Goal: Task Accomplishment & Management: Use online tool/utility

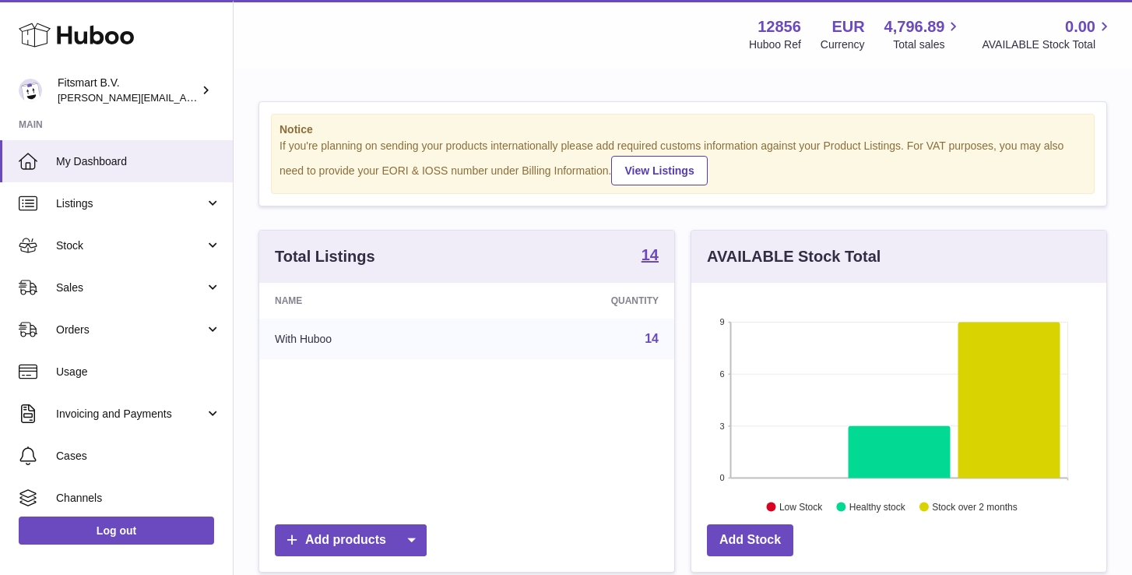
scroll to position [243, 415]
click at [94, 274] on link "Sales" at bounding box center [116, 287] width 233 height 42
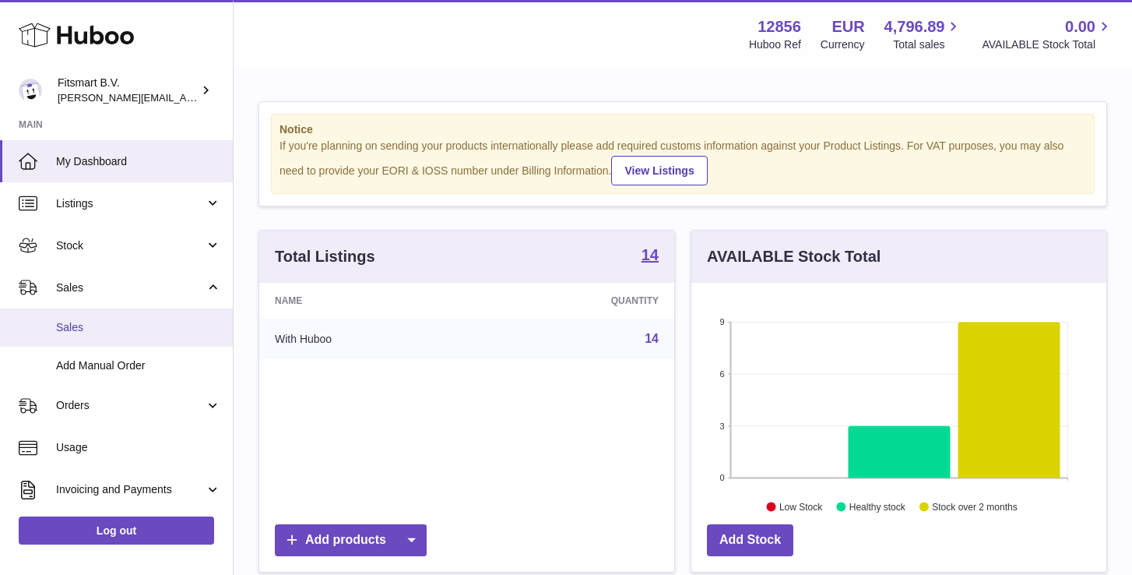
click at [86, 339] on link "Sales" at bounding box center [116, 327] width 233 height 38
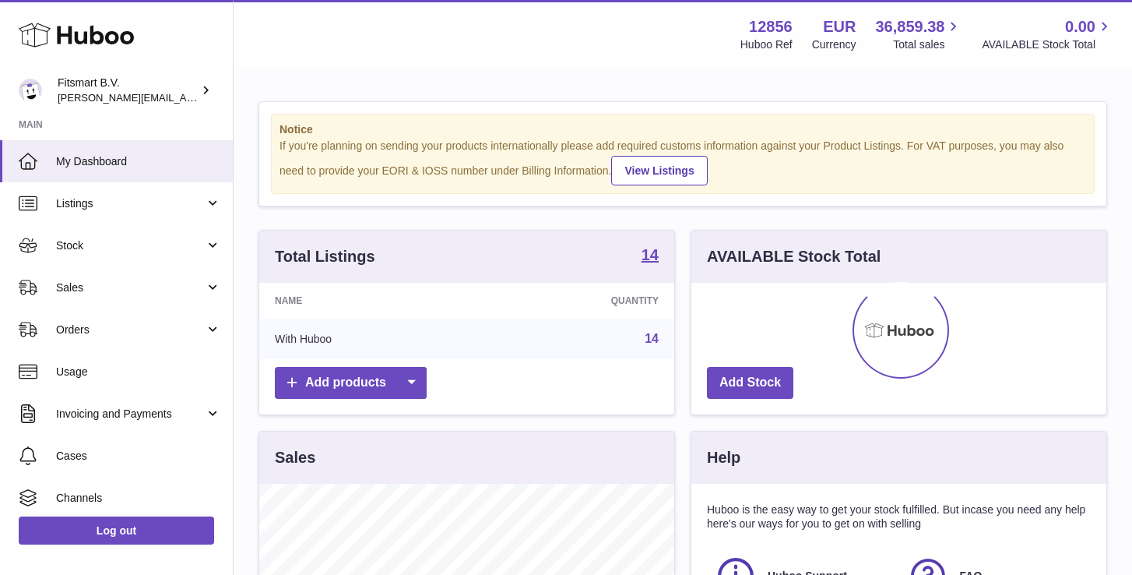
scroll to position [243, 415]
click at [80, 297] on link "Sales" at bounding box center [116, 287] width 233 height 42
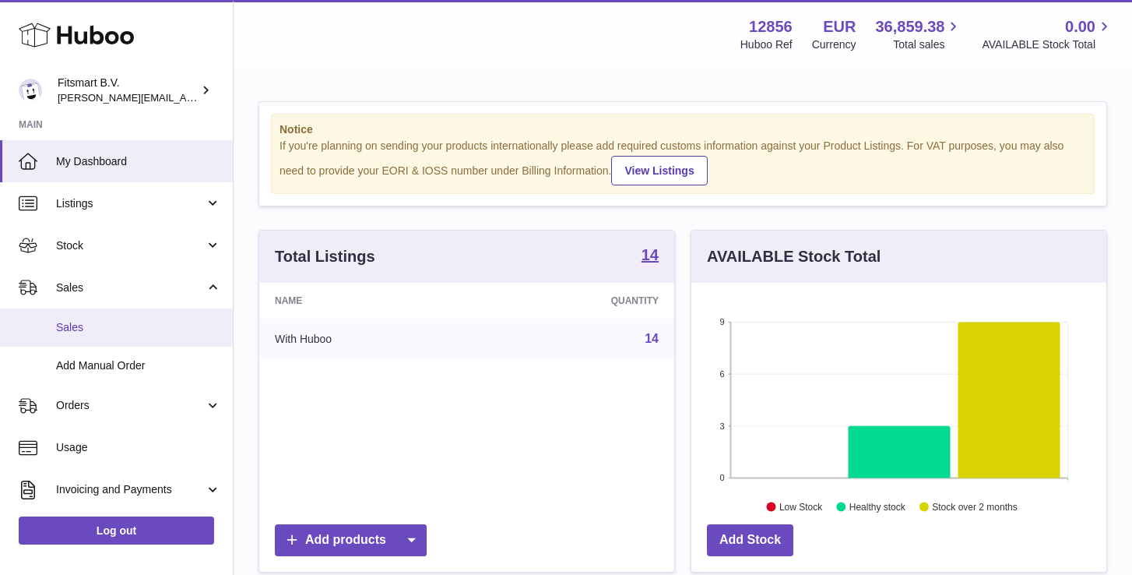
click at [88, 328] on span "Sales" at bounding box center [138, 327] width 165 height 15
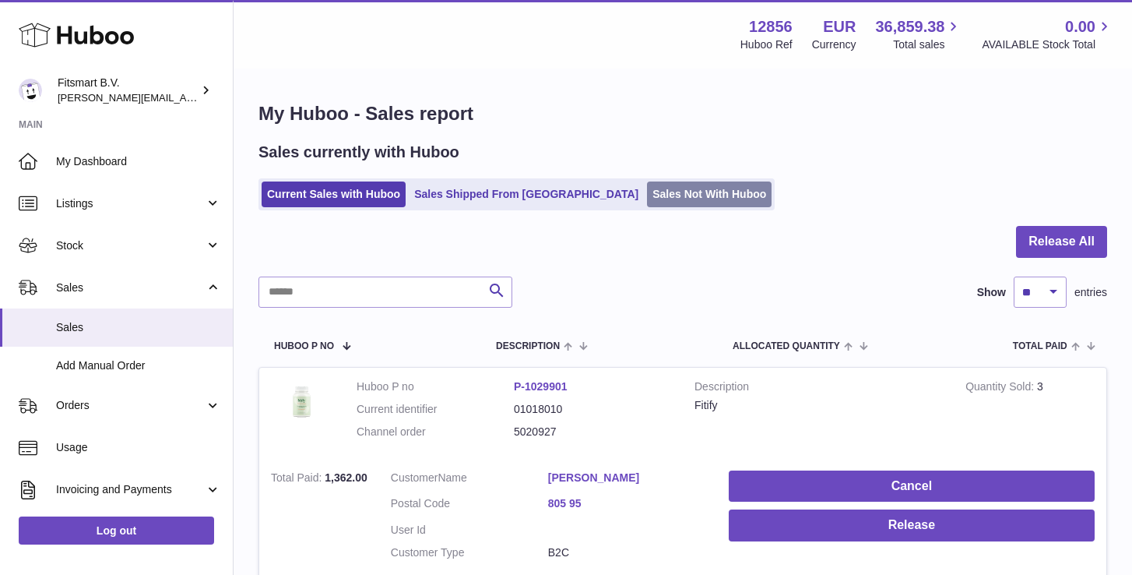
click at [647, 204] on link "Sales Not With Huboo" at bounding box center [709, 194] width 125 height 26
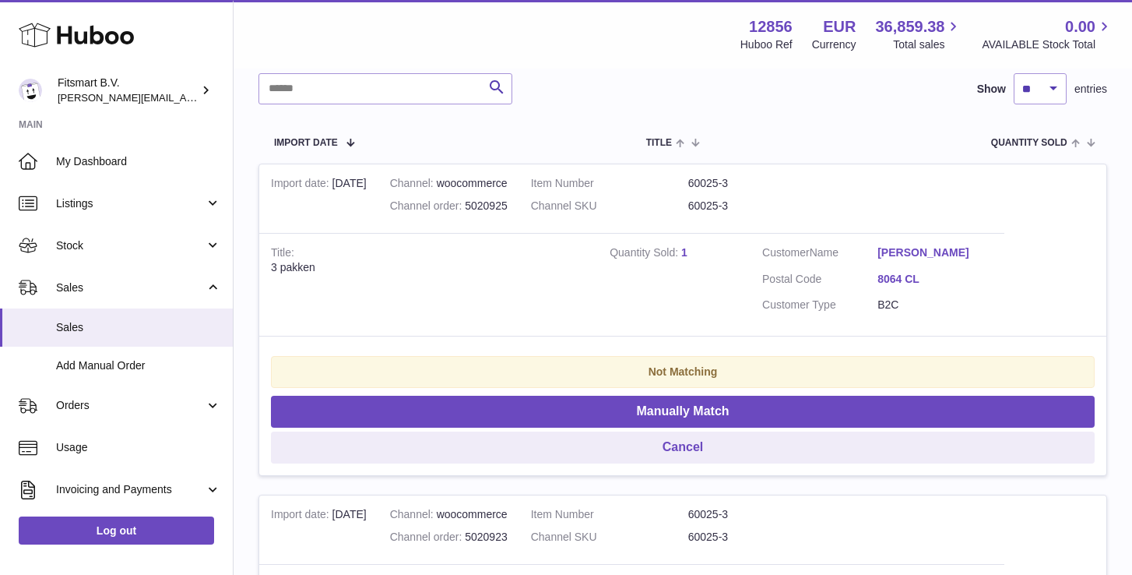
scroll to position [234, 0]
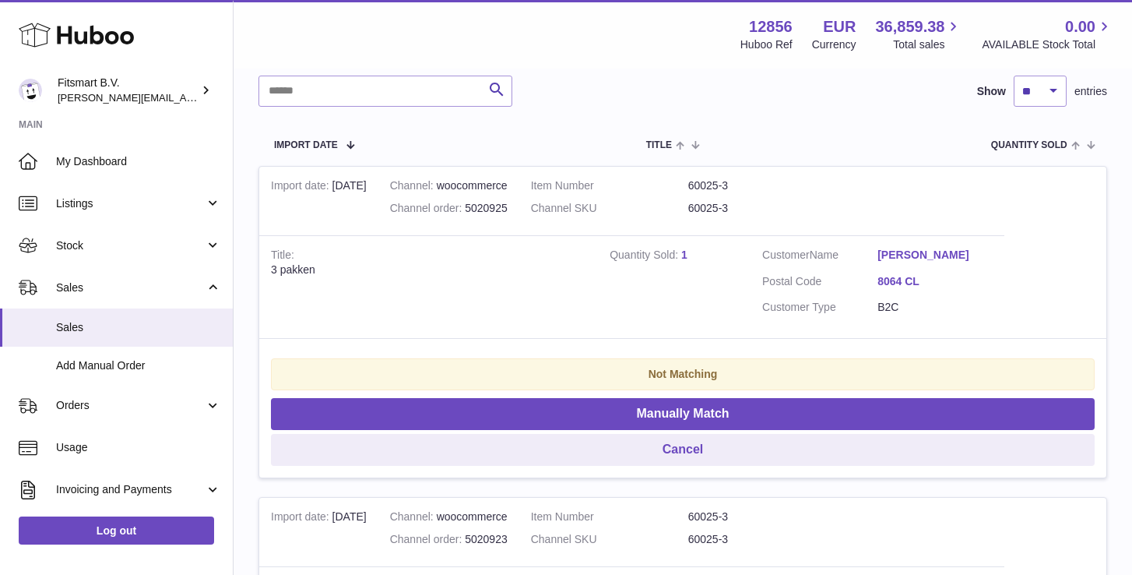
click at [687, 251] on link "1" at bounding box center [684, 254] width 6 height 12
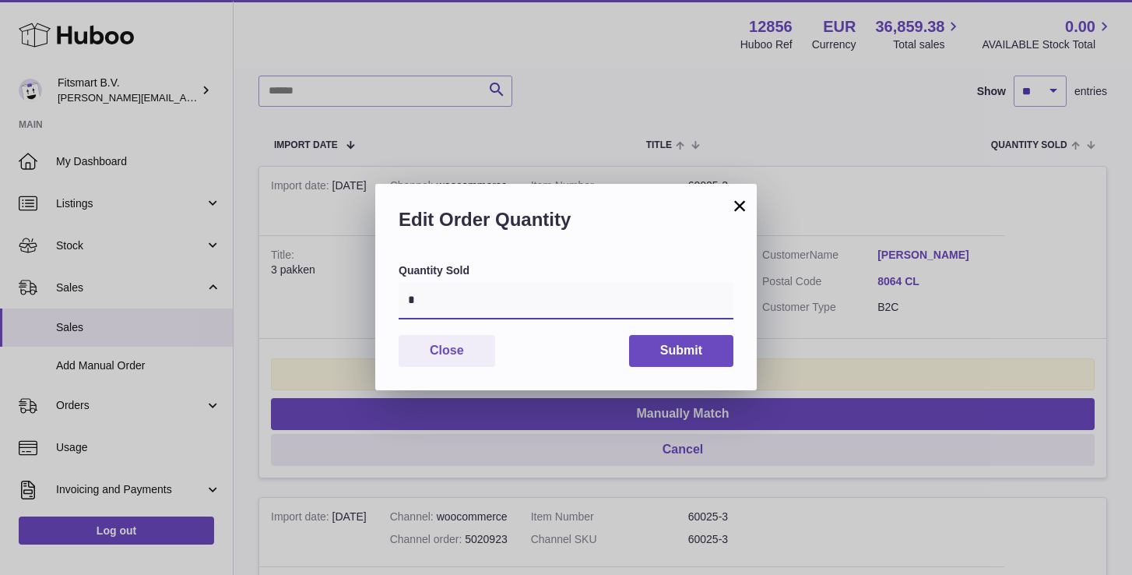
click at [531, 308] on input "*" at bounding box center [566, 300] width 335 height 37
type input "*"
click at [706, 356] on button "Submit" at bounding box center [681, 351] width 104 height 32
